Goal: Information Seeking & Learning: Learn about a topic

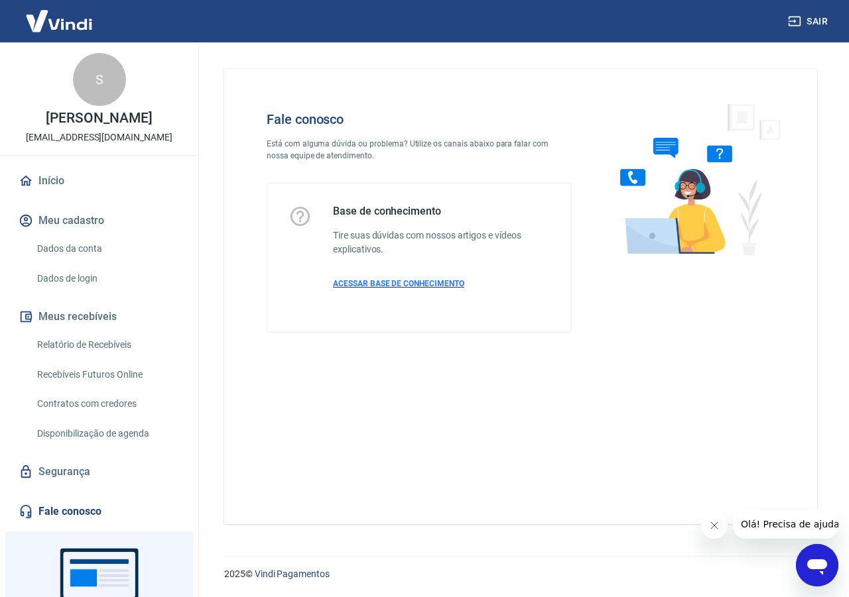
click at [371, 285] on span "ACESSAR BASE DE CONHECIMENTO" at bounding box center [398, 283] width 131 height 9
